Goal: Information Seeking & Learning: Stay updated

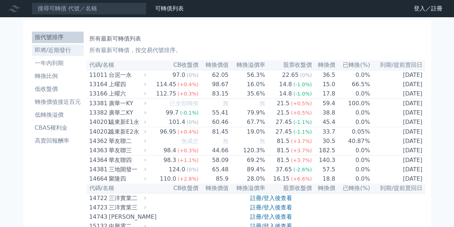
click at [57, 52] on li "即將/近期發行" at bounding box center [58, 50] width 52 height 9
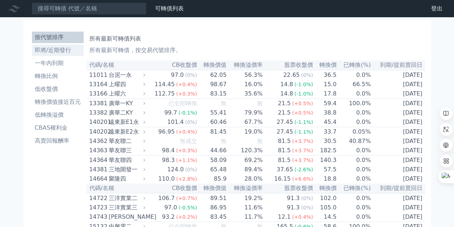
click at [54, 51] on li "即將/近期發行" at bounding box center [58, 50] width 52 height 9
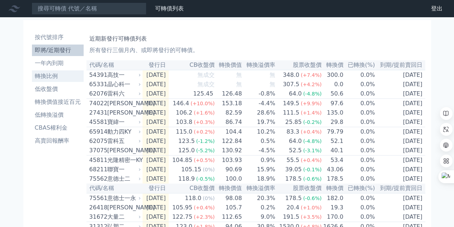
click at [48, 78] on li "轉換比例" at bounding box center [58, 76] width 52 height 9
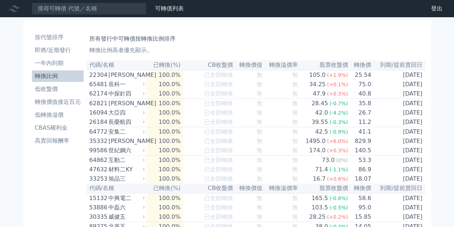
click at [170, 65] on th "已轉換(%)" at bounding box center [164, 65] width 37 height 10
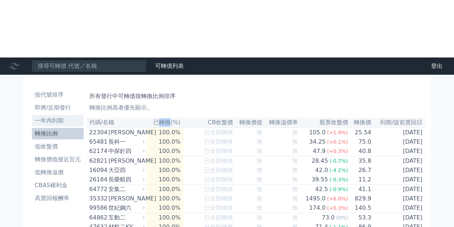
click at [54, 116] on li "一年內到期" at bounding box center [58, 120] width 52 height 9
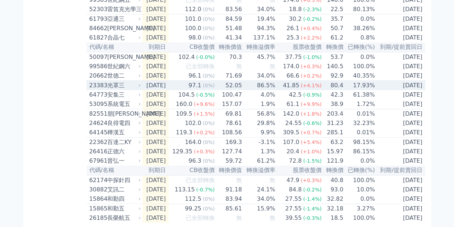
scroll to position [1076, 0]
